Goal: Task Accomplishment & Management: Manage account settings

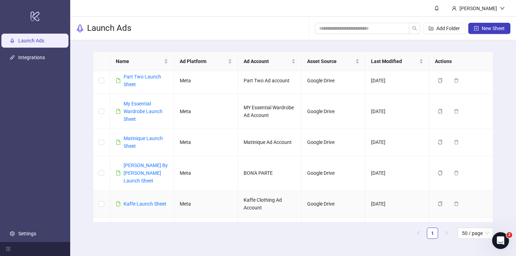
scroll to position [128, 0]
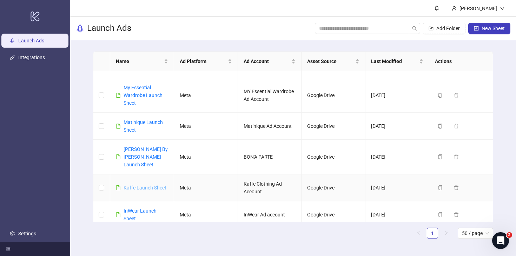
click at [147, 185] on link "Kaffe Launch Sheet" at bounding box center [144, 188] width 43 height 6
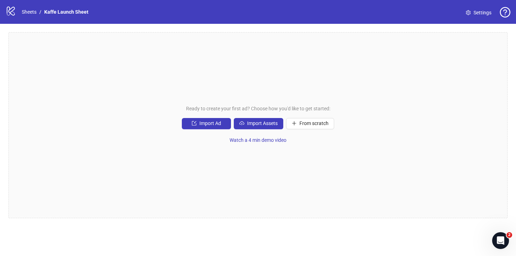
click at [477, 12] on span "Settings" at bounding box center [482, 13] width 18 height 8
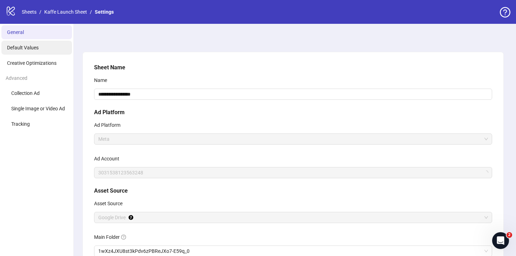
click at [22, 48] on span "Default Values" at bounding box center [23, 48] width 32 height 6
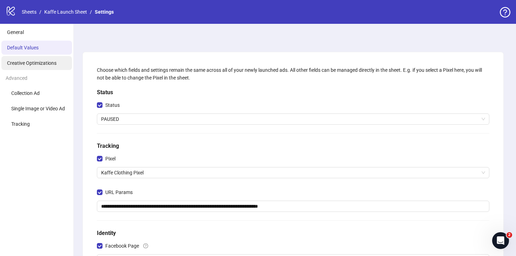
click at [31, 65] on span "Creative Optimizations" at bounding box center [31, 63] width 49 height 6
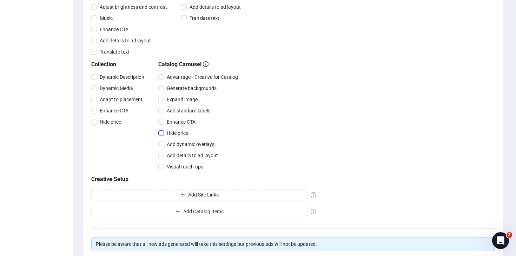
scroll to position [205, 0]
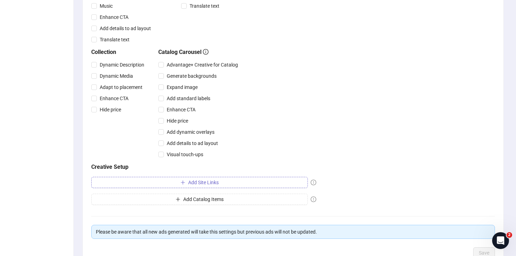
click at [203, 185] on span "Add Site Links" at bounding box center [203, 183] width 31 height 6
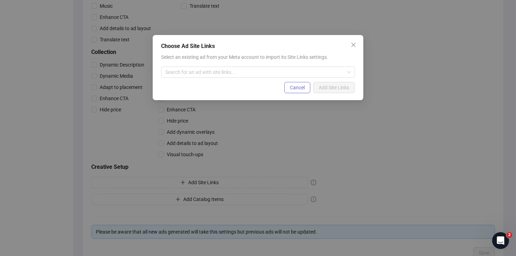
click at [298, 90] on span "Cancel" at bounding box center [297, 88] width 15 height 6
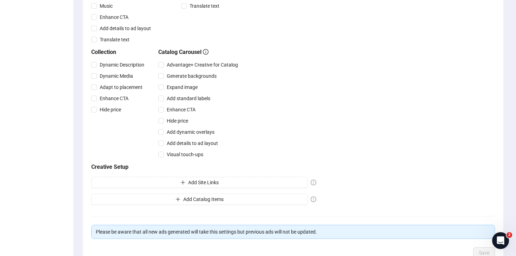
click at [354, 122] on div "Creative optimizations Choose your default Advantage+ Creative and Multi-Advert…" at bounding box center [292, 32] width 403 height 352
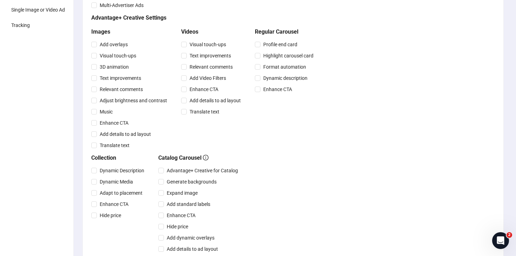
scroll to position [0, 0]
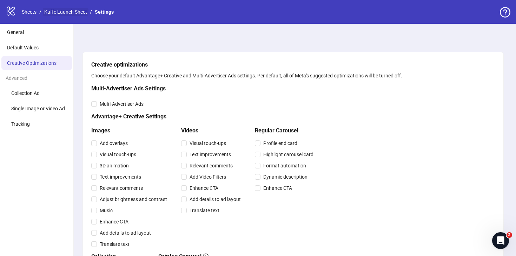
click at [60, 10] on link "Kaffe Launch Sheet" at bounding box center [66, 12] width 46 height 8
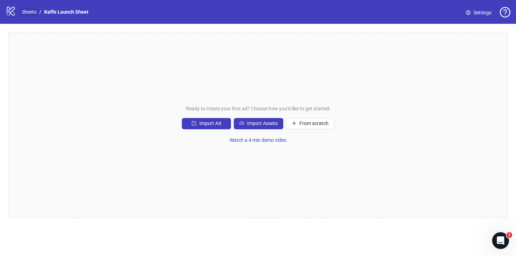
click at [29, 10] on link "Sheets" at bounding box center [29, 12] width 18 height 8
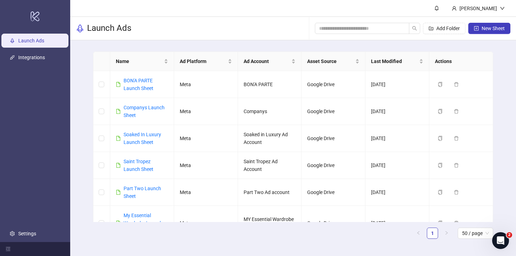
click at [270, 23] on div "Launch Ads Add Folder New Sheet" at bounding box center [292, 29] width 445 height 24
click at [496, 105] on main "Name Ad Platform Ad Account Asset Source Last Modified Actions BON'A PARTE Laun…" at bounding box center [292, 148] width 411 height 216
